Goal: Information Seeking & Learning: Check status

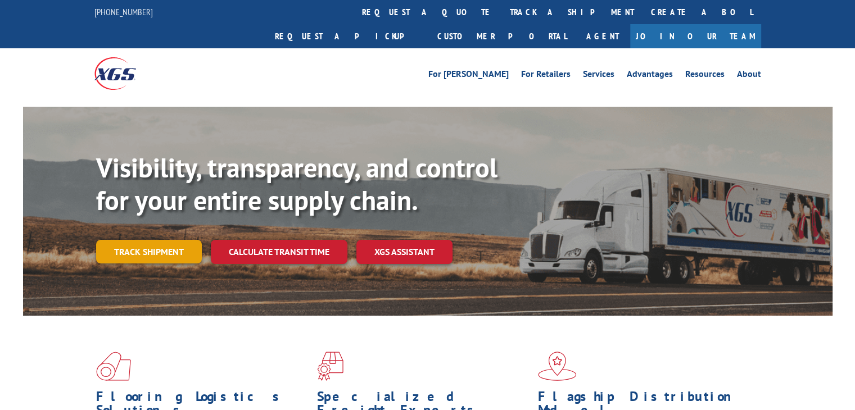
click at [139, 240] on link "Track shipment" at bounding box center [149, 252] width 106 height 24
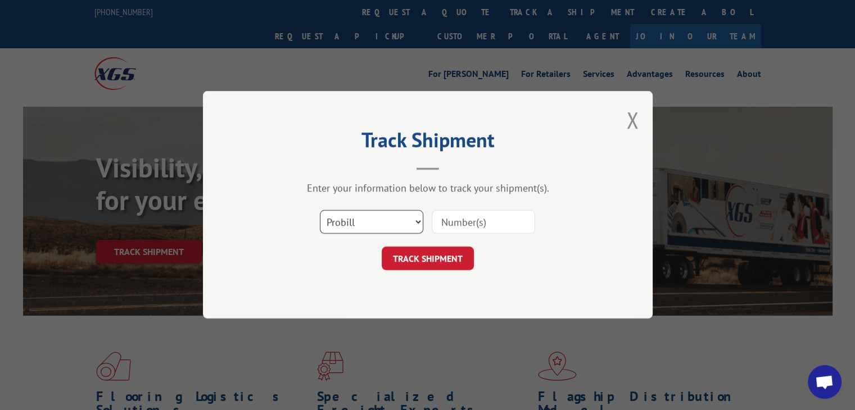
click at [351, 218] on select "Select category... Probill BOL PO" at bounding box center [371, 223] width 103 height 24
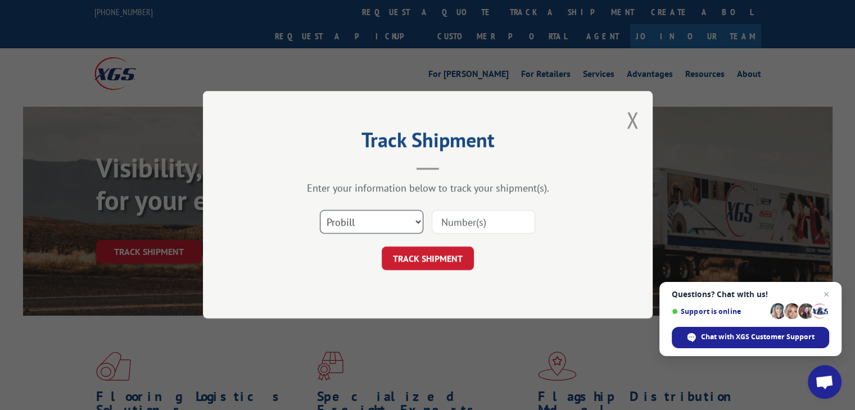
select select "bol"
click at [320, 211] on select "Select category... Probill BOL PO" at bounding box center [371, 223] width 103 height 24
click at [489, 224] on input at bounding box center [483, 223] width 103 height 24
paste input "7047364"
type input "7047364"
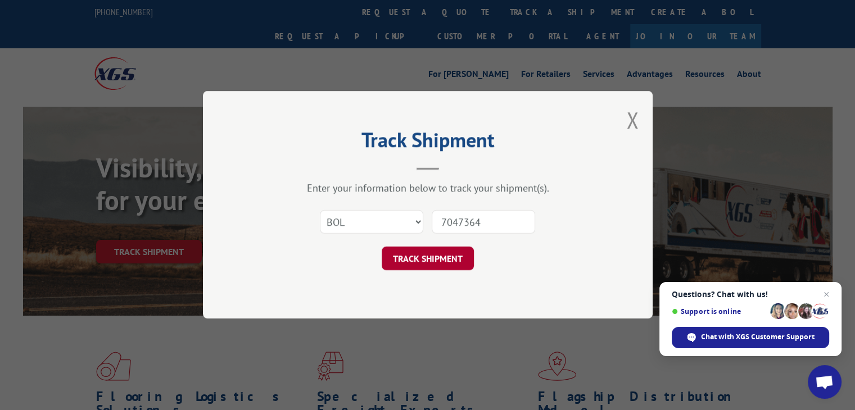
click at [418, 264] on button "TRACK SHIPMENT" at bounding box center [428, 259] width 92 height 24
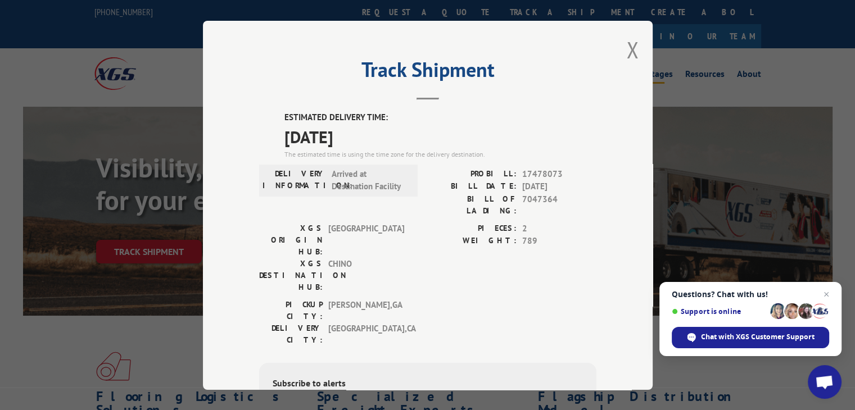
click at [626, 51] on button "Close modal" at bounding box center [632, 50] width 12 height 30
